Goal: Information Seeking & Learning: Learn about a topic

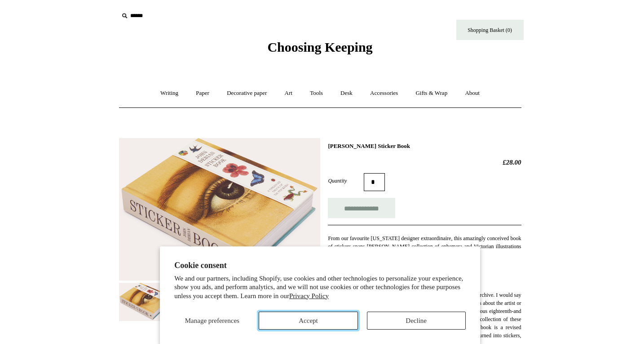
click at [319, 319] on button "Accept" at bounding box center [308, 320] width 99 height 18
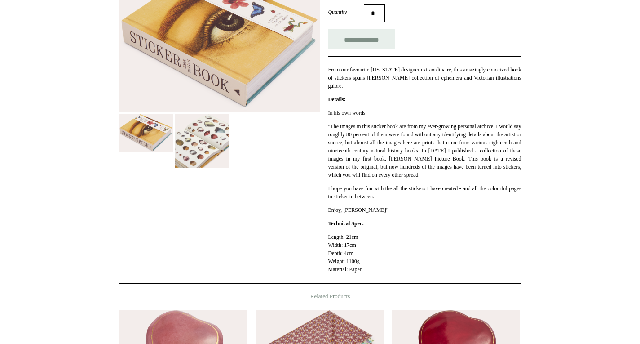
scroll to position [169, 0]
click at [220, 146] on img at bounding box center [202, 141] width 54 height 54
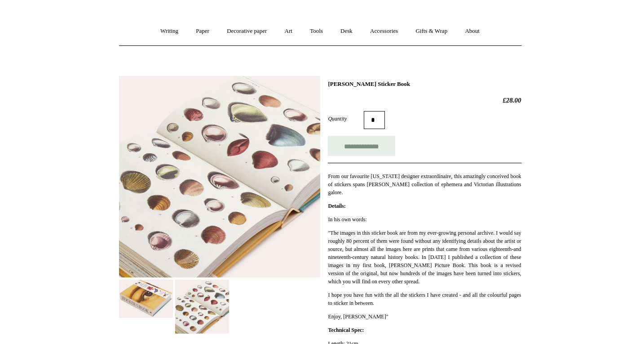
scroll to position [62, 0]
click at [55, 97] on html "Cookie consent We and our partners, including Shopify, use cookies and other te…" at bounding box center [320, 307] width 640 height 738
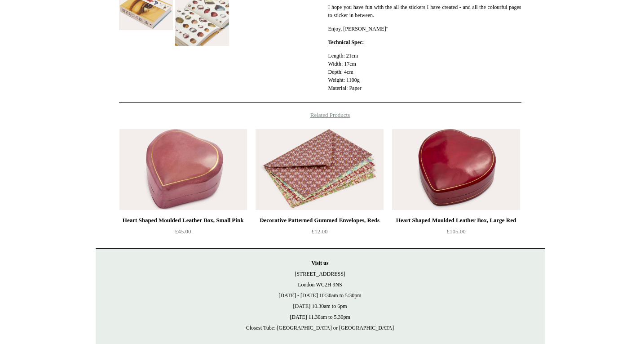
scroll to position [350, 0]
click at [93, 144] on html "Cookie consent We and our partners, including Shopify, use cookies and other te…" at bounding box center [320, 19] width 640 height 738
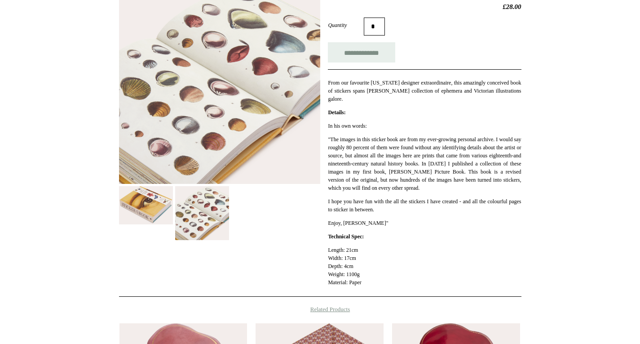
scroll to position [0, 0]
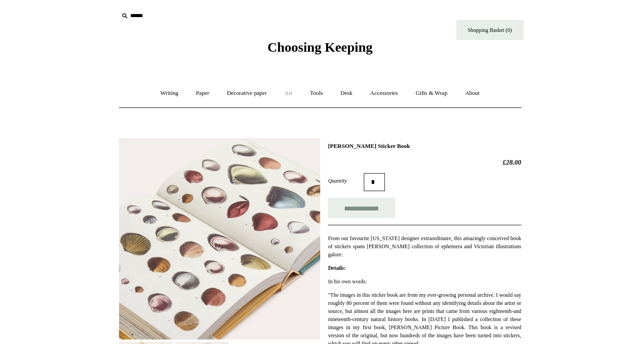
click at [291, 93] on link "Art +" at bounding box center [289, 93] width 24 height 24
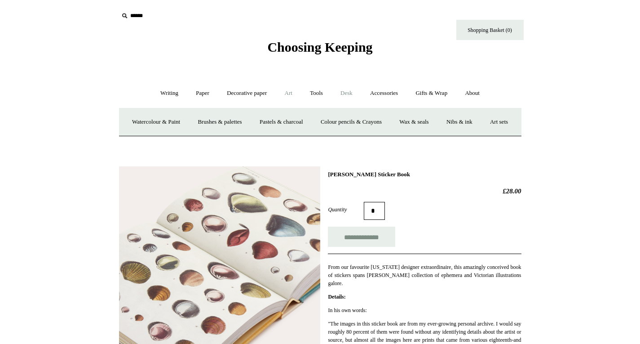
click at [352, 92] on link "Desk +" at bounding box center [346, 93] width 28 height 24
click at [289, 93] on link "Art +" at bounding box center [289, 93] width 24 height 24
click at [292, 93] on link "Art -" at bounding box center [289, 93] width 24 height 24
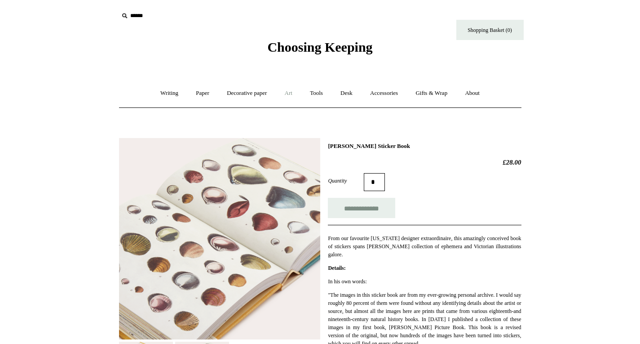
click at [292, 93] on link "Art +" at bounding box center [289, 93] width 24 height 24
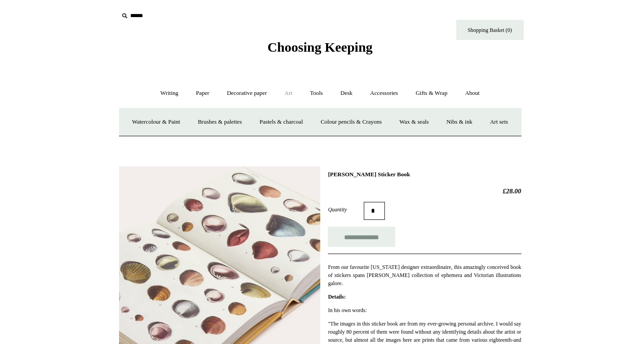
click at [308, 44] on span "Choosing Keeping" at bounding box center [319, 47] width 105 height 15
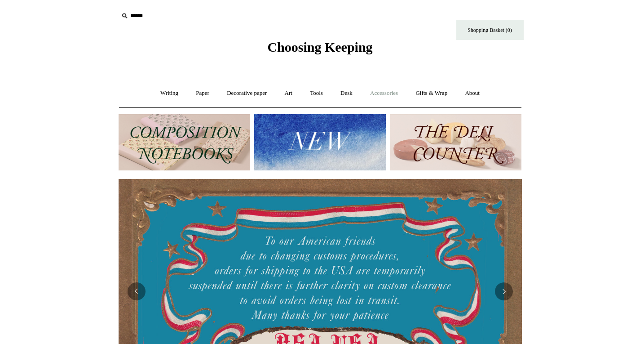
click at [378, 94] on link "Accessories +" at bounding box center [384, 93] width 44 height 24
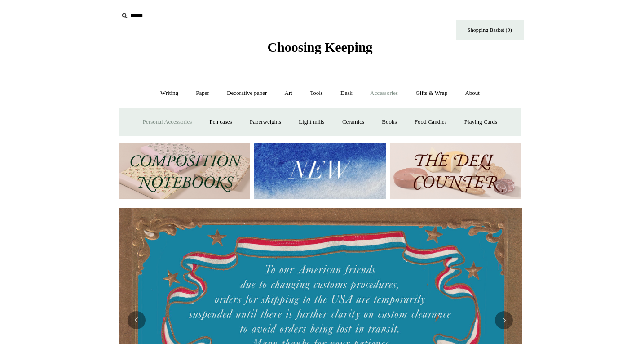
click at [165, 121] on link "Personal Accessories +" at bounding box center [167, 122] width 65 height 24
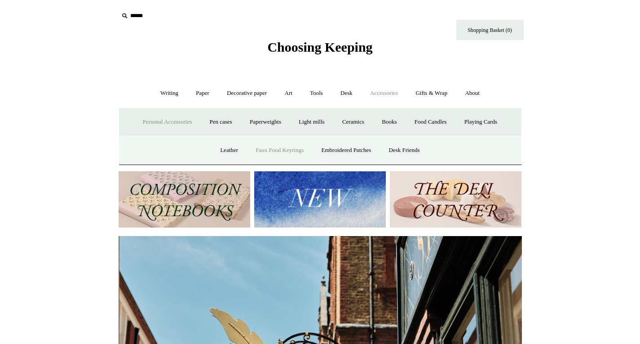
scroll to position [0, 403]
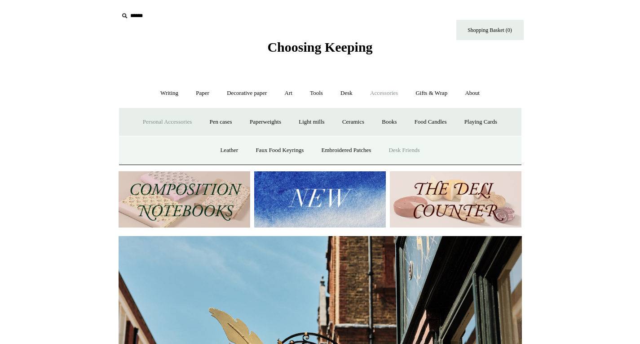
click at [407, 148] on link "Desk Friends" at bounding box center [404, 150] width 47 height 24
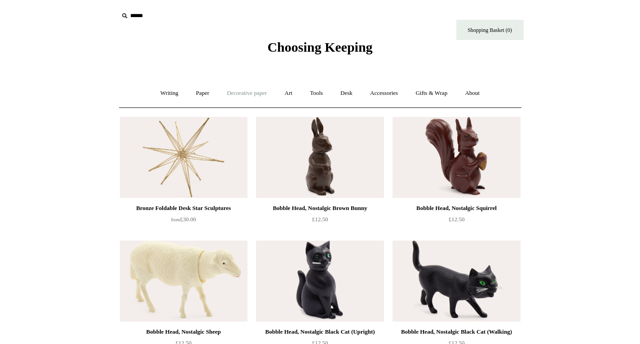
click at [239, 94] on link "Decorative paper +" at bounding box center [247, 93] width 56 height 24
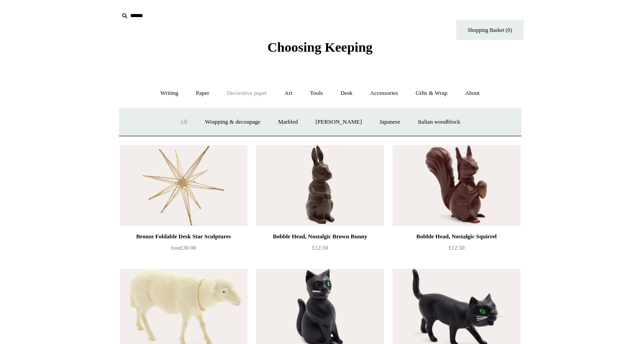
click at [175, 122] on link "All" at bounding box center [184, 122] width 24 height 24
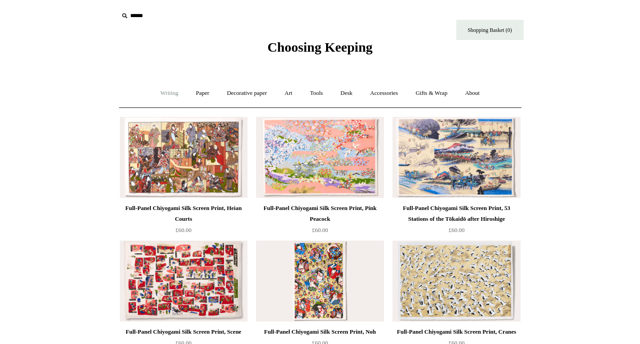
click at [167, 93] on link "Writing +" at bounding box center [169, 93] width 34 height 24
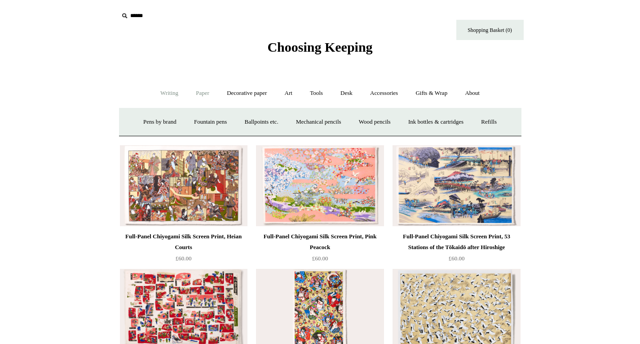
click at [195, 95] on link "Paper +" at bounding box center [203, 93] width 30 height 24
click at [186, 123] on link "Notebooks +" at bounding box center [194, 122] width 41 height 24
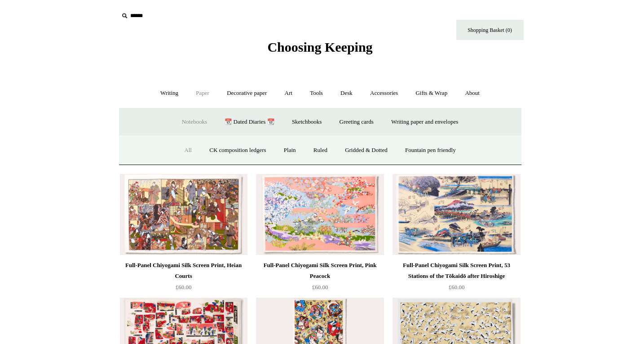
click at [180, 149] on link "All" at bounding box center [188, 150] width 24 height 24
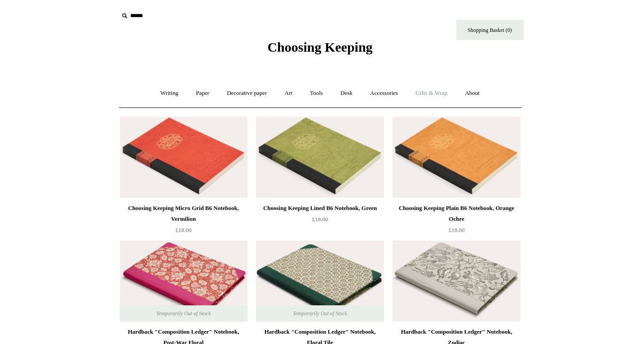
click at [444, 92] on link "Gifts & Wrap +" at bounding box center [431, 93] width 48 height 24
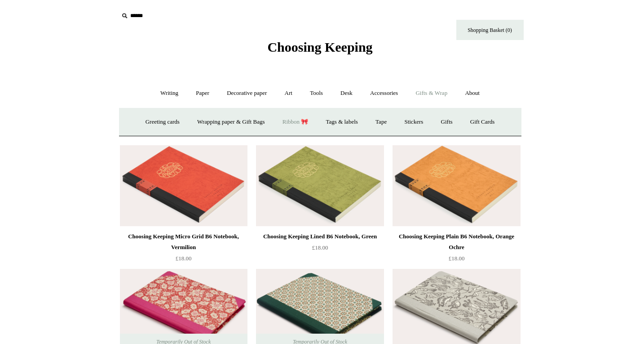
click at [301, 122] on link "Ribbon 🎀" at bounding box center [296, 122] width 42 height 24
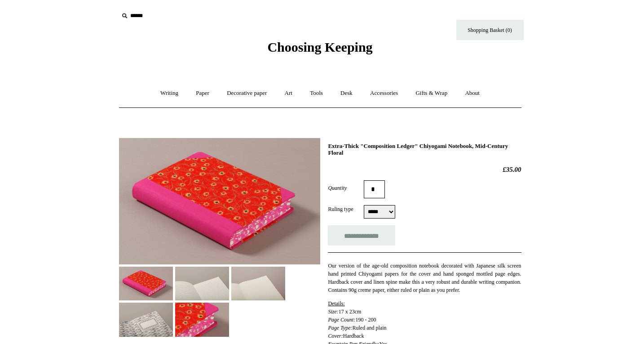
select select "*****"
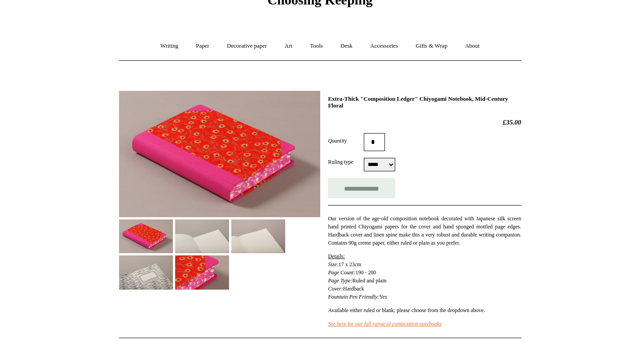
scroll to position [48, 0]
click at [229, 264] on img at bounding box center [202, 272] width 54 height 34
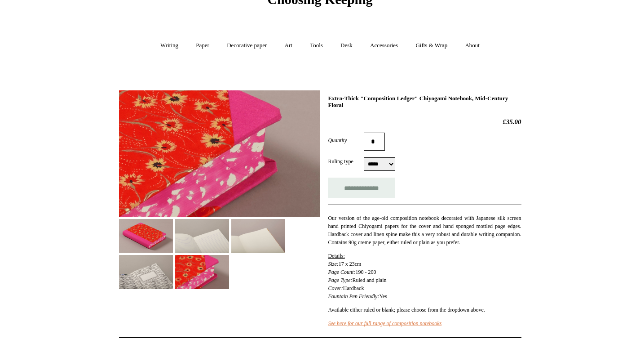
click at [173, 272] on img at bounding box center [146, 272] width 54 height 34
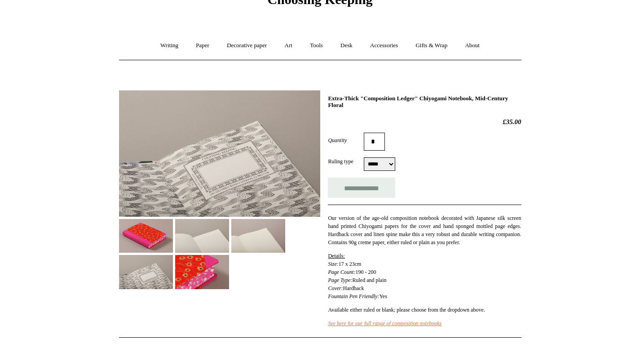
click at [226, 246] on img at bounding box center [202, 236] width 54 height 34
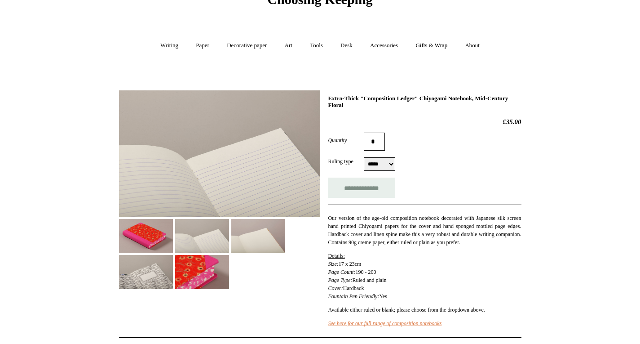
click at [259, 244] on img at bounding box center [258, 236] width 54 height 34
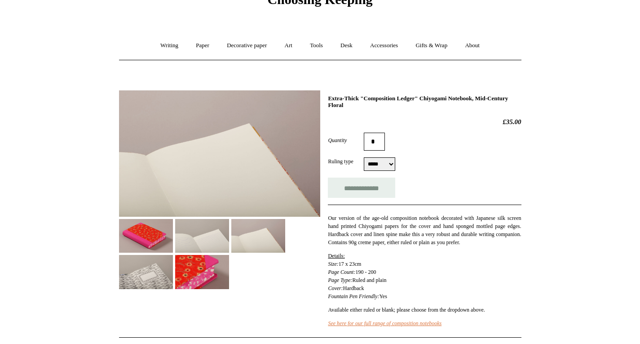
click at [229, 265] on img at bounding box center [202, 272] width 54 height 34
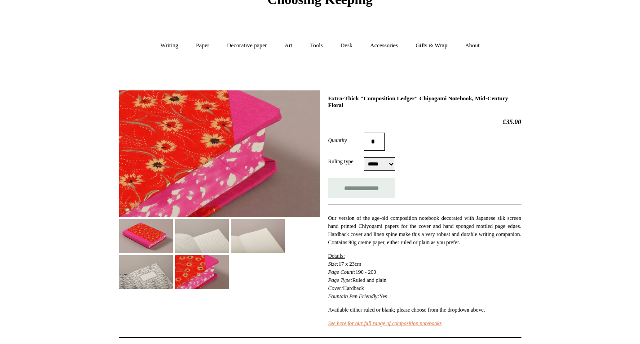
click at [173, 280] on img at bounding box center [146, 272] width 54 height 34
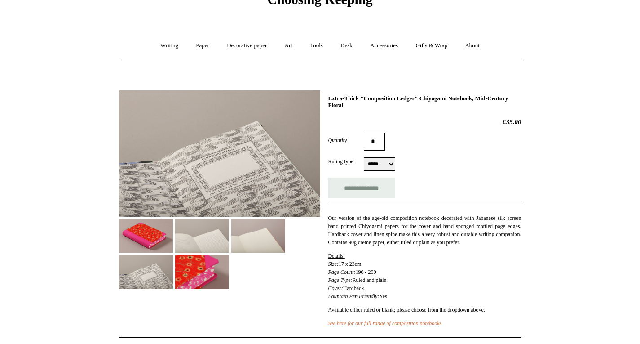
click at [161, 235] on img at bounding box center [146, 236] width 54 height 34
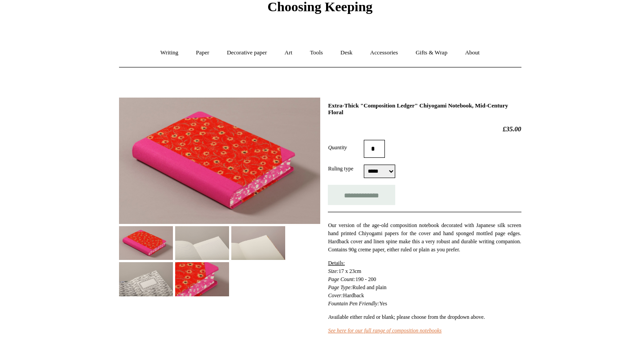
scroll to position [40, 0]
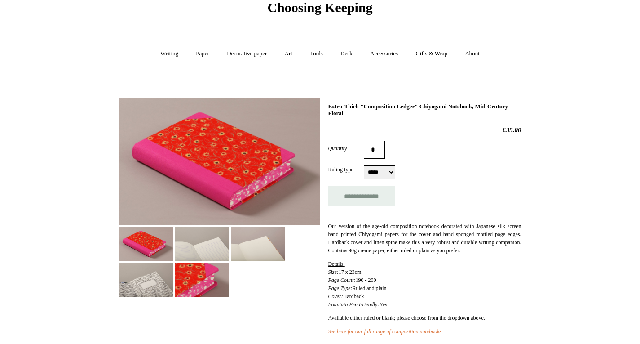
click at [216, 244] on img at bounding box center [202, 244] width 54 height 34
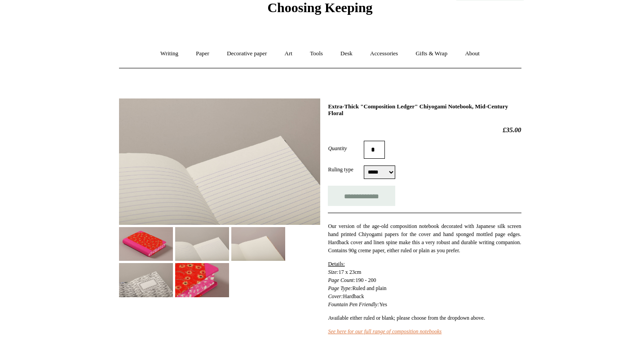
click at [247, 244] on img at bounding box center [258, 244] width 54 height 34
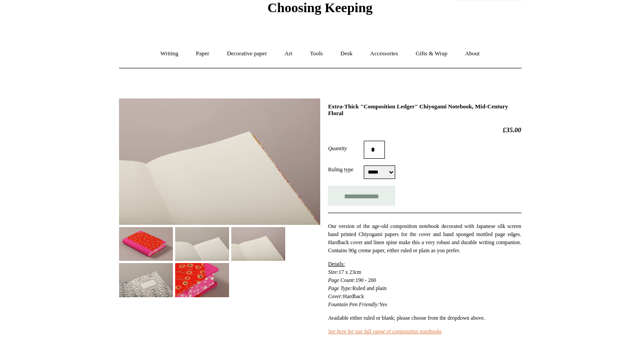
click at [208, 245] on img at bounding box center [202, 244] width 54 height 34
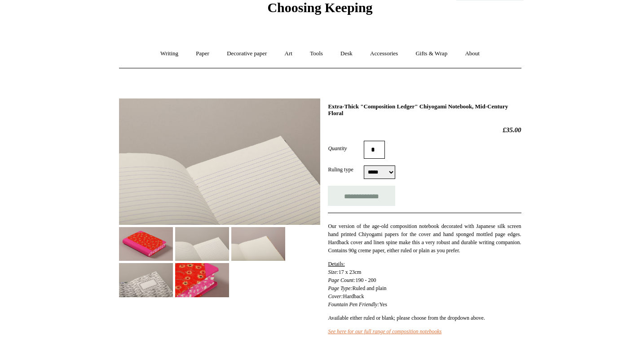
click at [142, 240] on img at bounding box center [146, 244] width 54 height 34
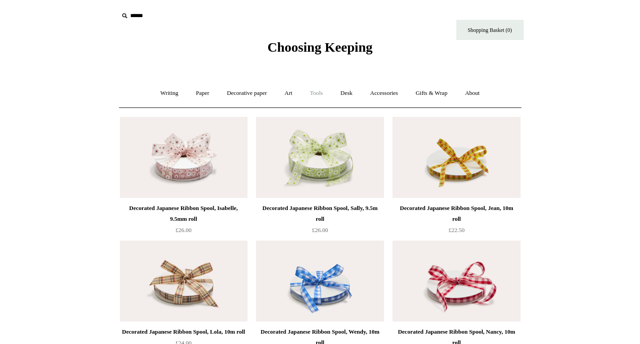
click at [322, 91] on link "Tools +" at bounding box center [316, 93] width 29 height 24
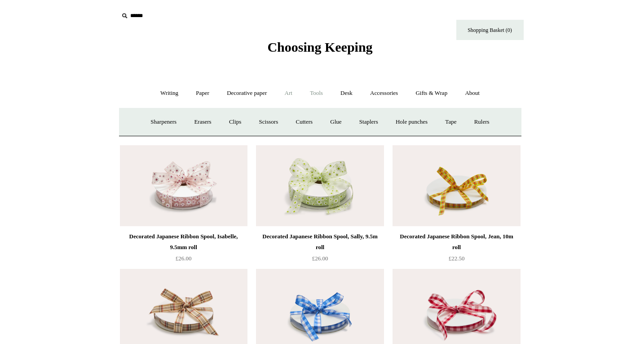
click at [294, 94] on link "Art +" at bounding box center [289, 93] width 24 height 24
click at [482, 134] on link "Art sets" at bounding box center [499, 122] width 34 height 24
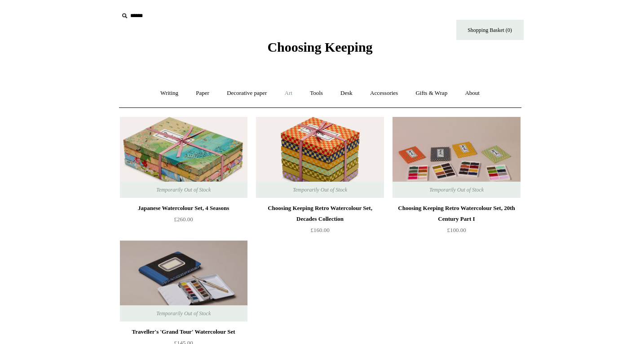
click at [287, 93] on link "Art +" at bounding box center [289, 93] width 24 height 24
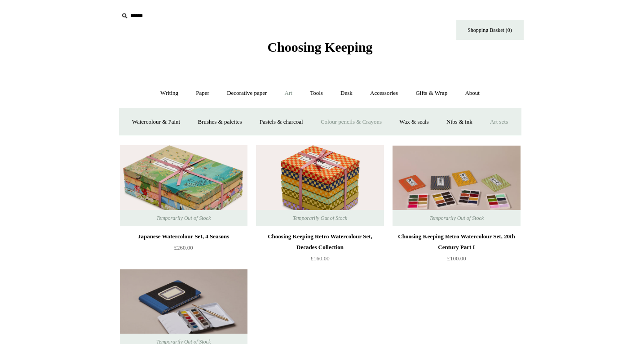
click at [354, 124] on link "Colour pencils & Crayons" at bounding box center [351, 122] width 77 height 24
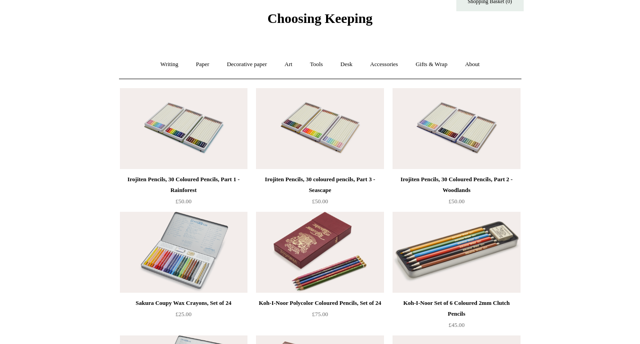
scroll to position [23, 0]
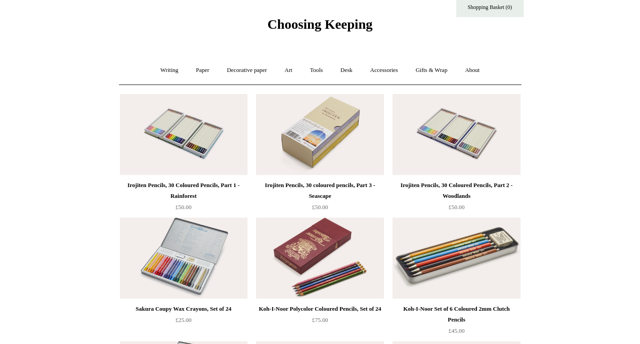
click at [345, 155] on img at bounding box center [320, 134] width 128 height 81
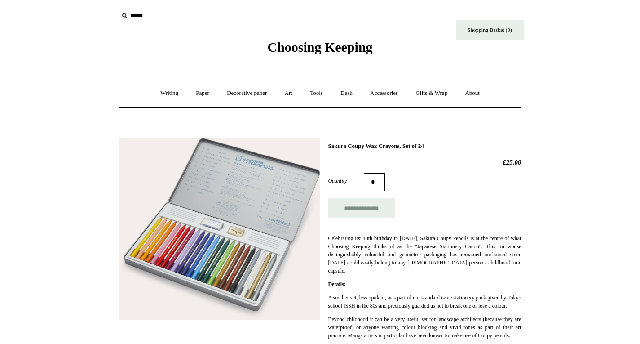
scroll to position [51, 0]
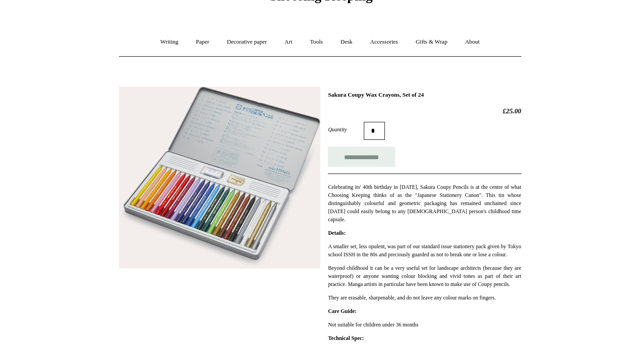
click at [207, 196] on img at bounding box center [219, 178] width 201 height 182
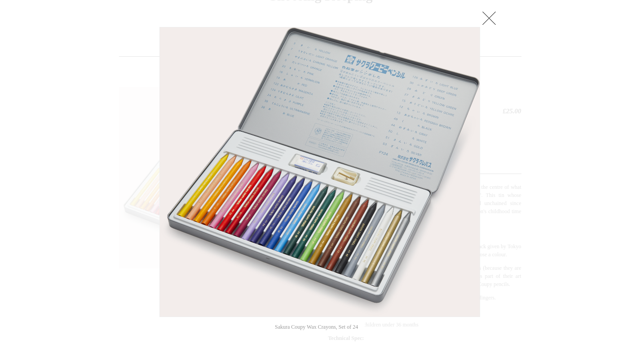
click at [552, 255] on div at bounding box center [320, 340] width 640 height 782
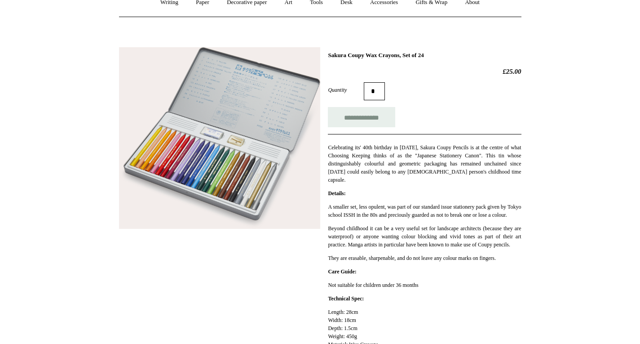
scroll to position [86, 0]
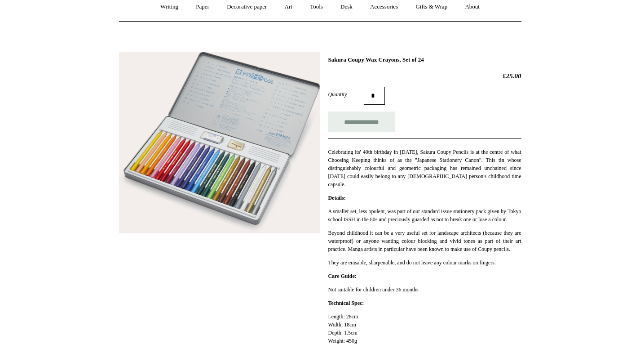
click at [344, 60] on h1 "Sakura Coupy Wax Crayons, Set of 24" at bounding box center [424, 59] width 193 height 7
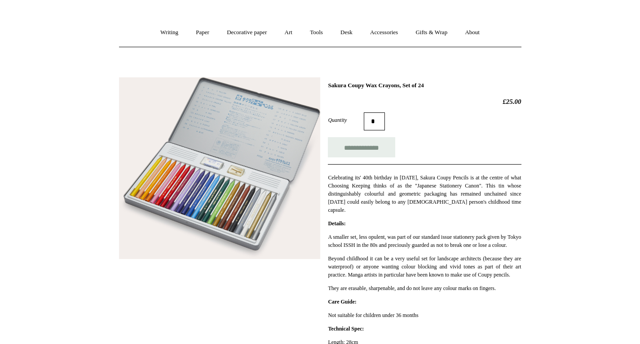
scroll to position [71, 0]
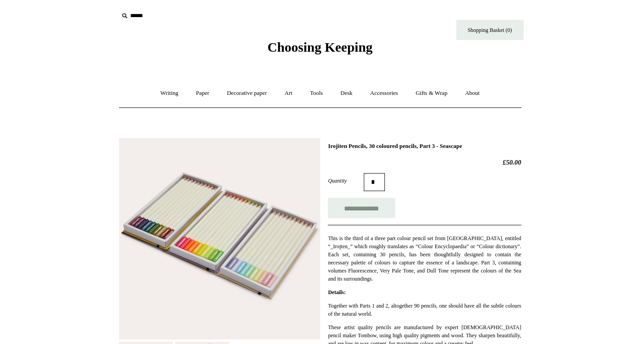
click at [155, 163] on img at bounding box center [219, 238] width 201 height 201
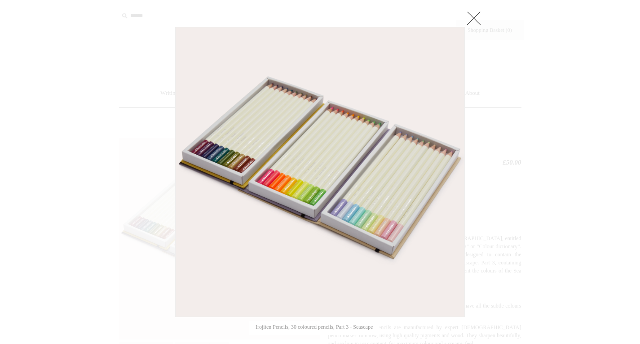
click at [477, 15] on link at bounding box center [474, 18] width 18 height 18
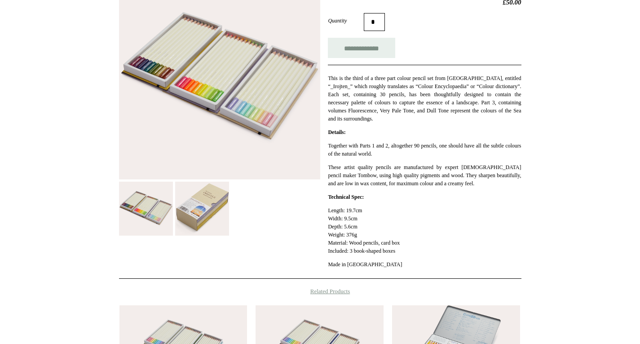
scroll to position [161, 0]
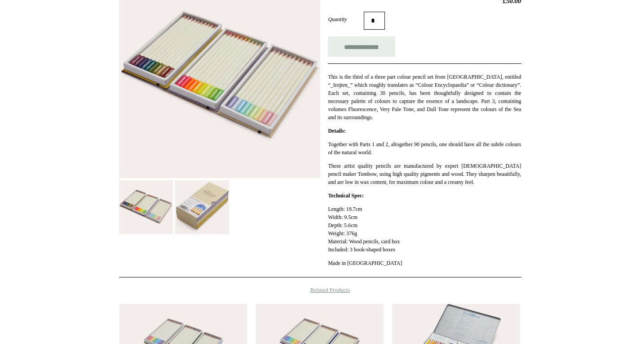
click at [199, 218] on img at bounding box center [202, 207] width 54 height 54
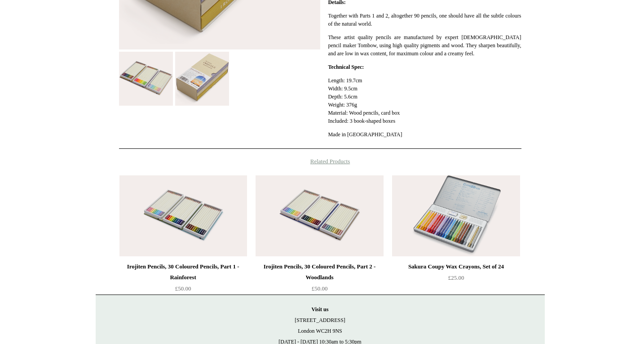
scroll to position [290, 0]
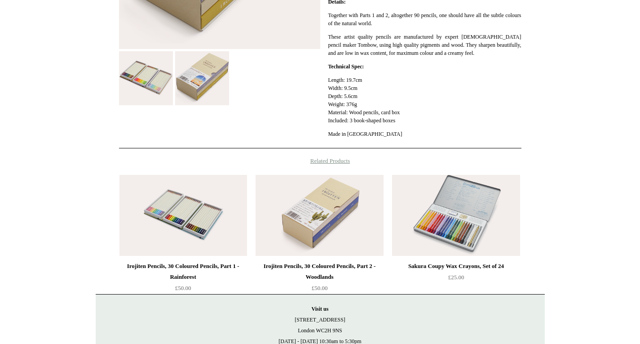
click at [332, 237] on img at bounding box center [320, 215] width 128 height 81
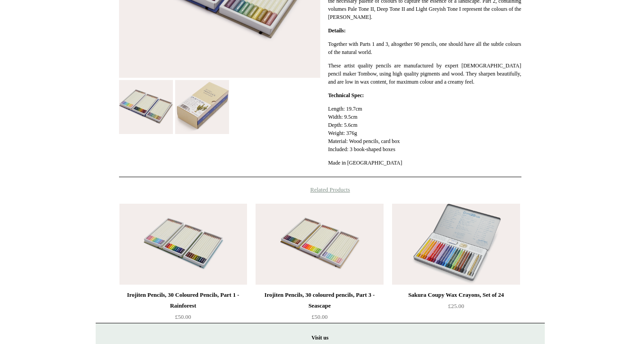
scroll to position [262, 0]
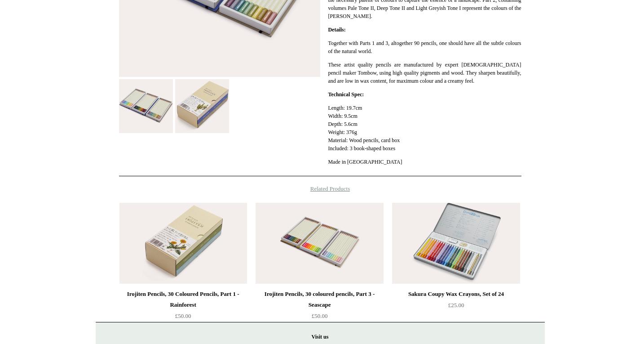
click at [202, 240] on img at bounding box center [184, 243] width 128 height 81
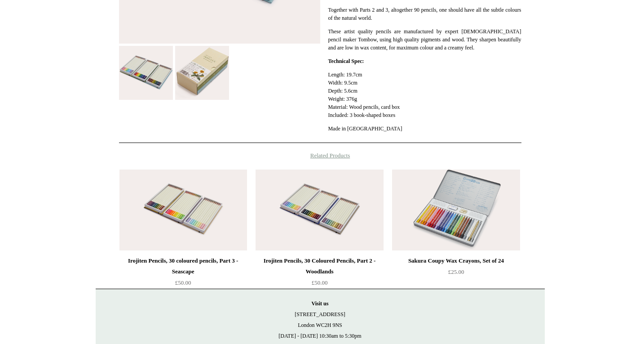
scroll to position [308, 0]
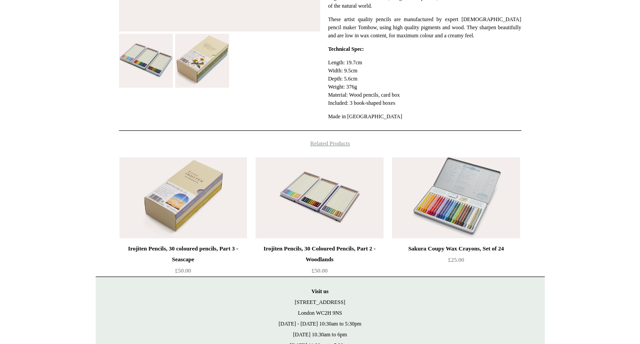
click at [215, 206] on img at bounding box center [184, 197] width 128 height 81
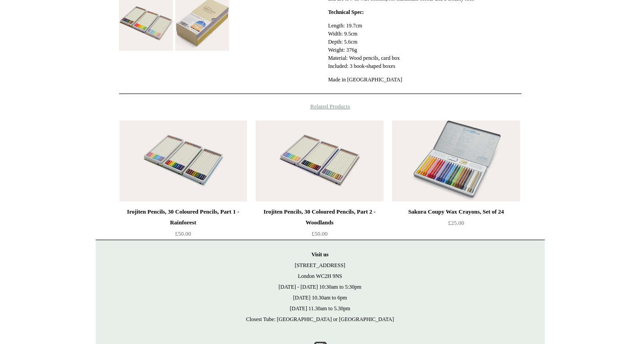
scroll to position [360, 0]
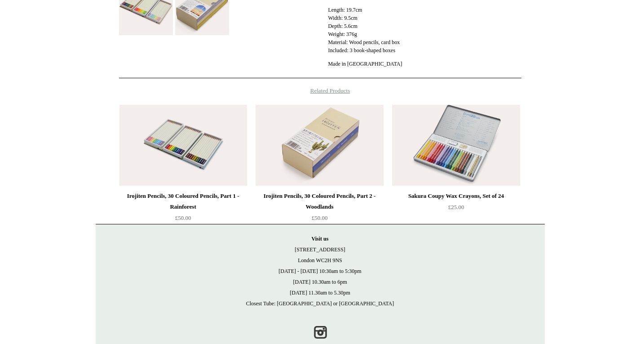
click at [334, 142] on img at bounding box center [320, 145] width 128 height 81
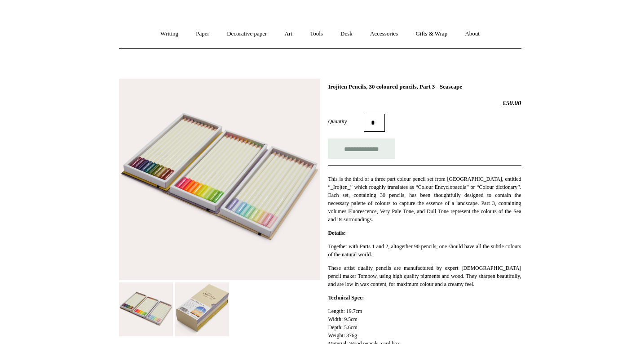
scroll to position [40, 0]
